Goal: Information Seeking & Learning: Get advice/opinions

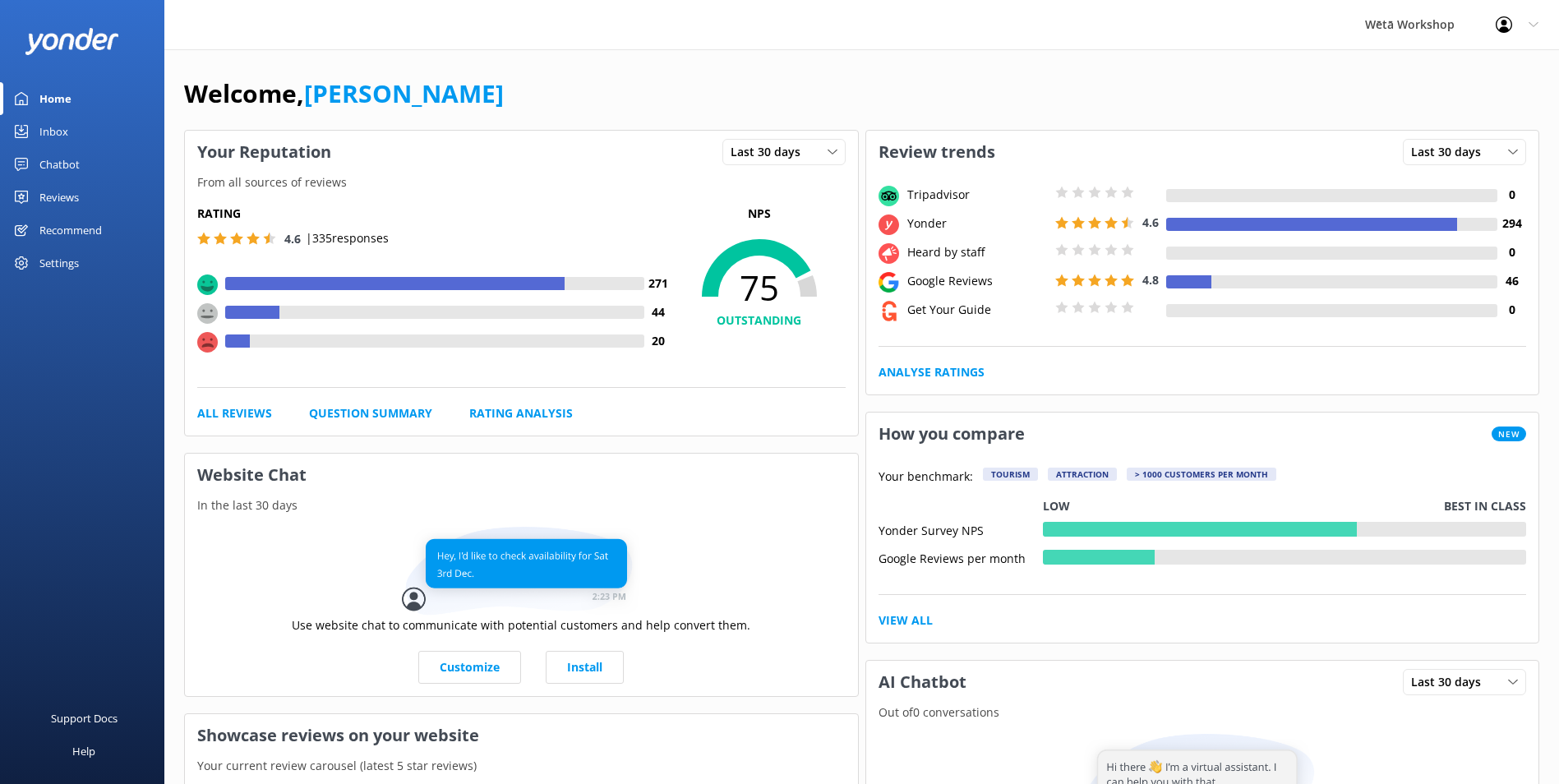
click at [224, 402] on div "Rating 4.6 | 335 responses 271 44 20 NPS 75 OUTSTANDING All Reviews Question Su…" at bounding box center [521, 315] width 673 height 244
click at [226, 407] on link "All Reviews" at bounding box center [234, 413] width 75 height 18
